Goal: Contribute content

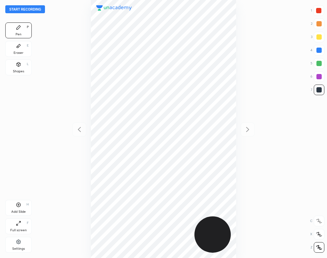
scroll to position [258, 221]
click at [65, 57] on div at bounding box center [163, 129] width 221 height 258
click at [39, 10] on button "Start recording" at bounding box center [25, 9] width 40 height 8
click at [11, 45] on div "Eraser E" at bounding box center [18, 49] width 26 height 16
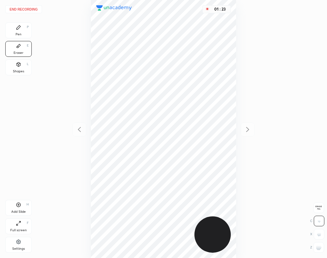
click at [23, 32] on div "Pen P" at bounding box center [18, 30] width 26 height 16
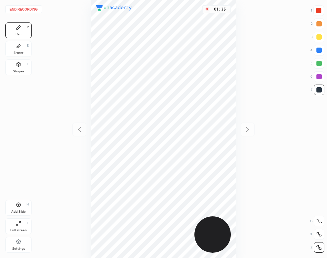
click at [62, 221] on div "01 : 35" at bounding box center [163, 129] width 221 height 258
click at [21, 210] on div "Add Slide" at bounding box center [18, 211] width 15 height 3
click at [24, 208] on div "Add Slide H" at bounding box center [18, 208] width 26 height 16
click at [33, 10] on button "End recording" at bounding box center [23, 9] width 37 height 8
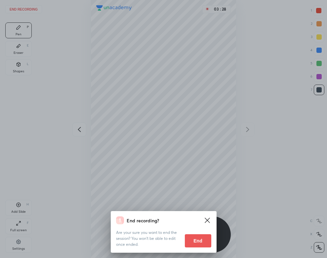
click at [196, 245] on button "End" at bounding box center [198, 240] width 26 height 13
